Goal: Entertainment & Leisure: Consume media (video, audio)

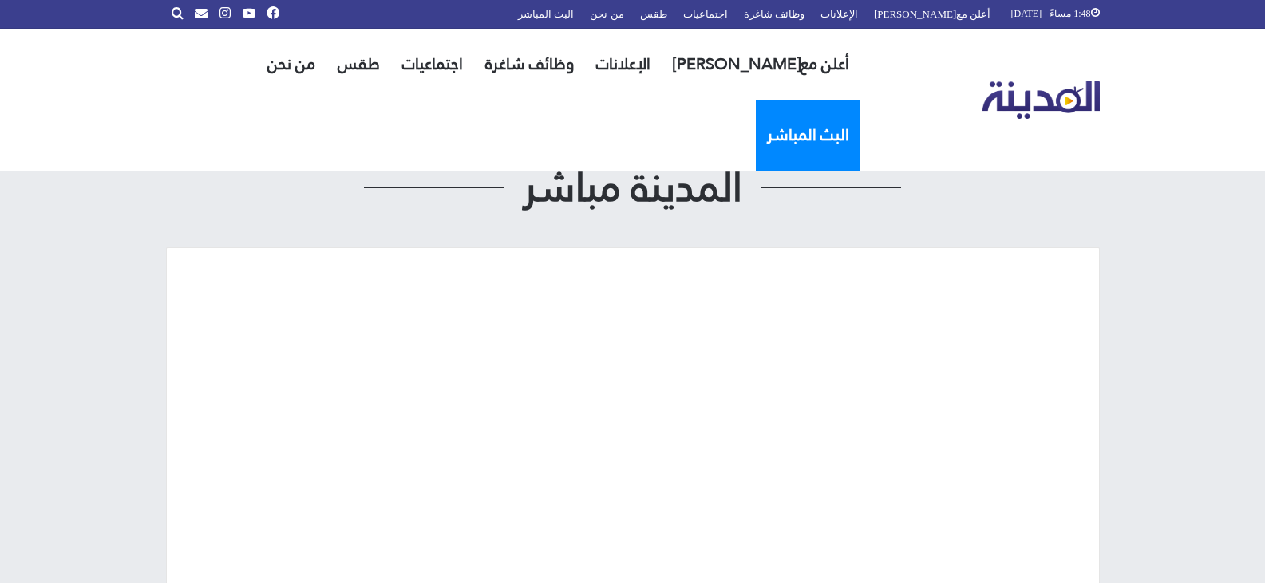
click at [756, 100] on link "البث المباشر" at bounding box center [808, 135] width 105 height 71
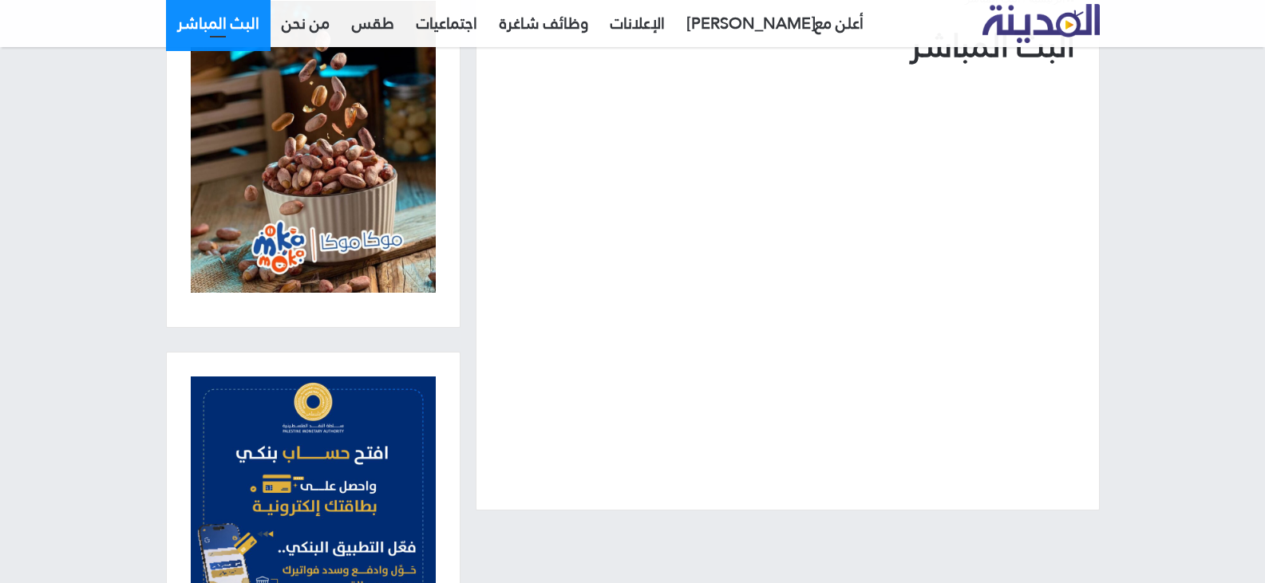
scroll to position [160, 0]
